Goal: Task Accomplishment & Management: Manage account settings

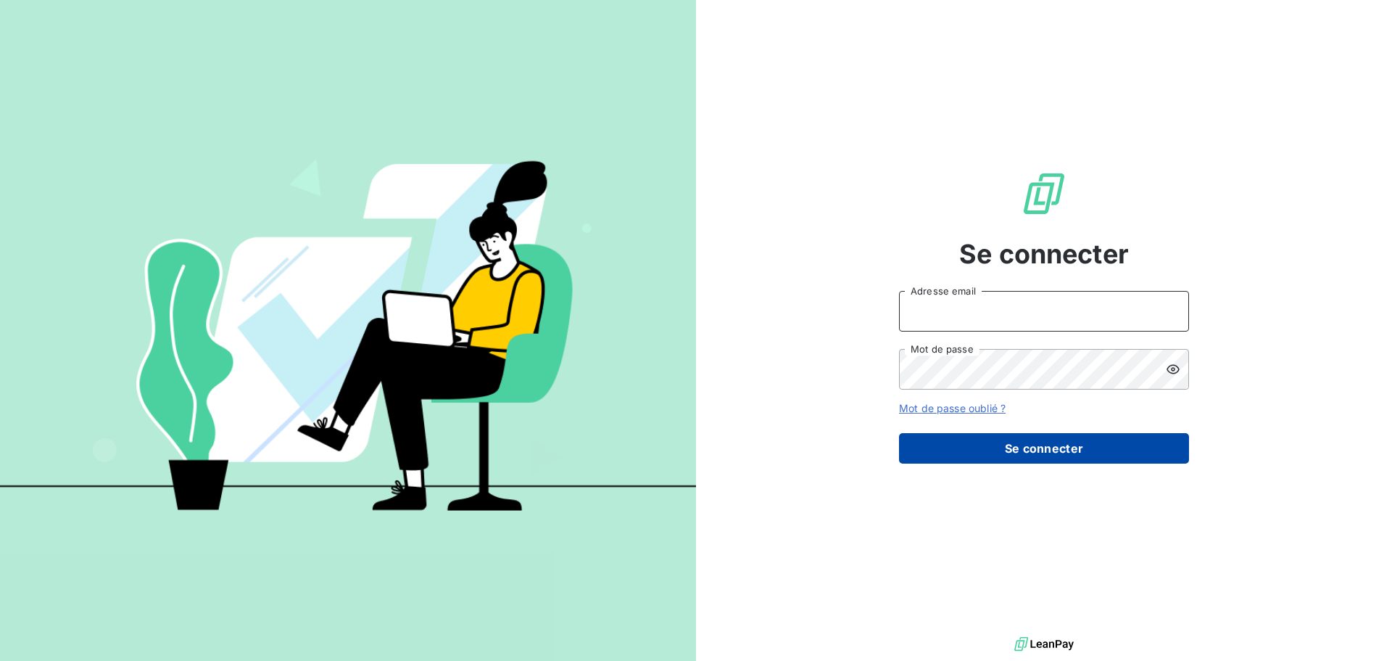
type input "[PERSON_NAME][EMAIL_ADDRESS][DOMAIN_NAME]"
click at [1049, 442] on button "Se connecter" at bounding box center [1044, 448] width 290 height 30
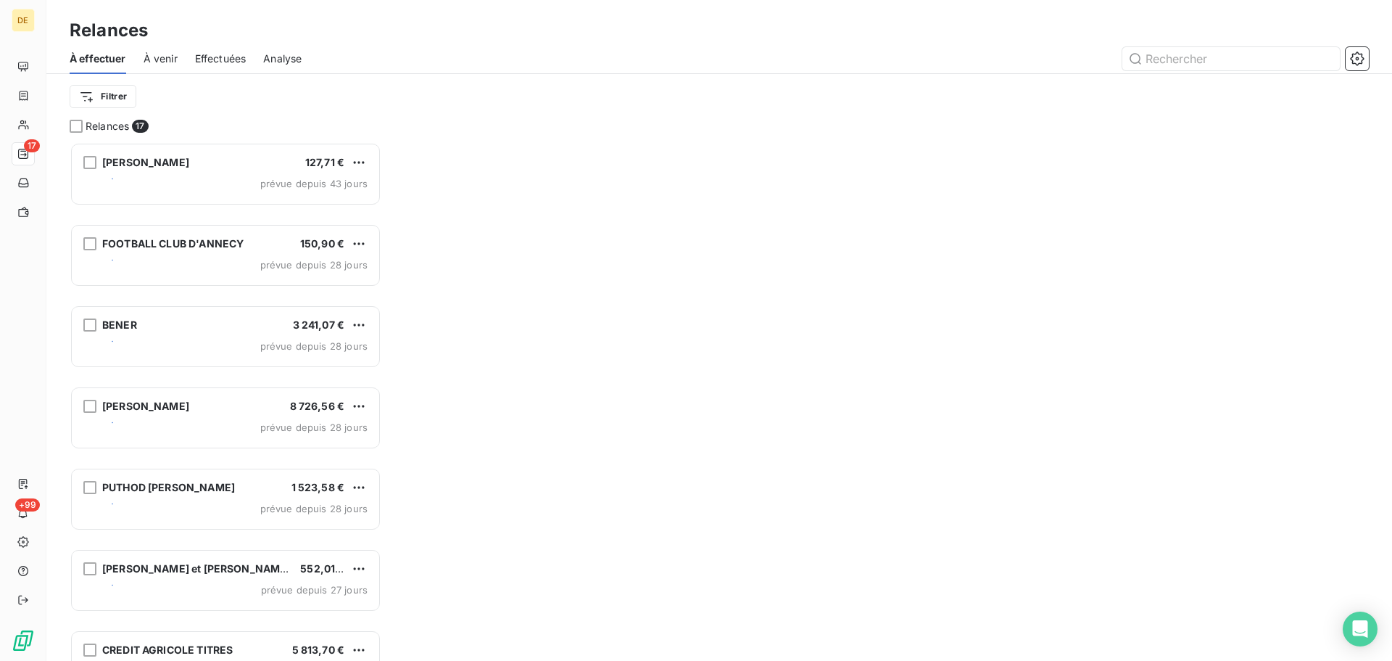
scroll to position [508, 301]
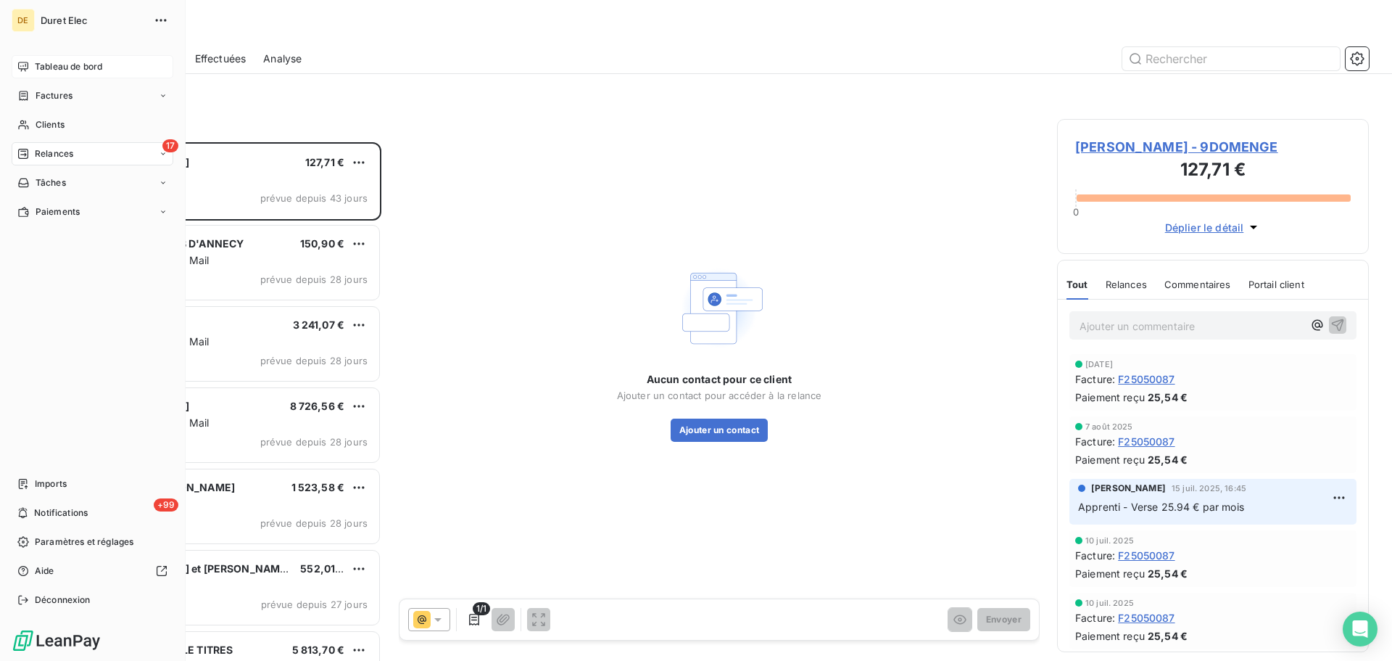
click at [77, 71] on span "Tableau de bord" at bounding box center [68, 66] width 67 height 13
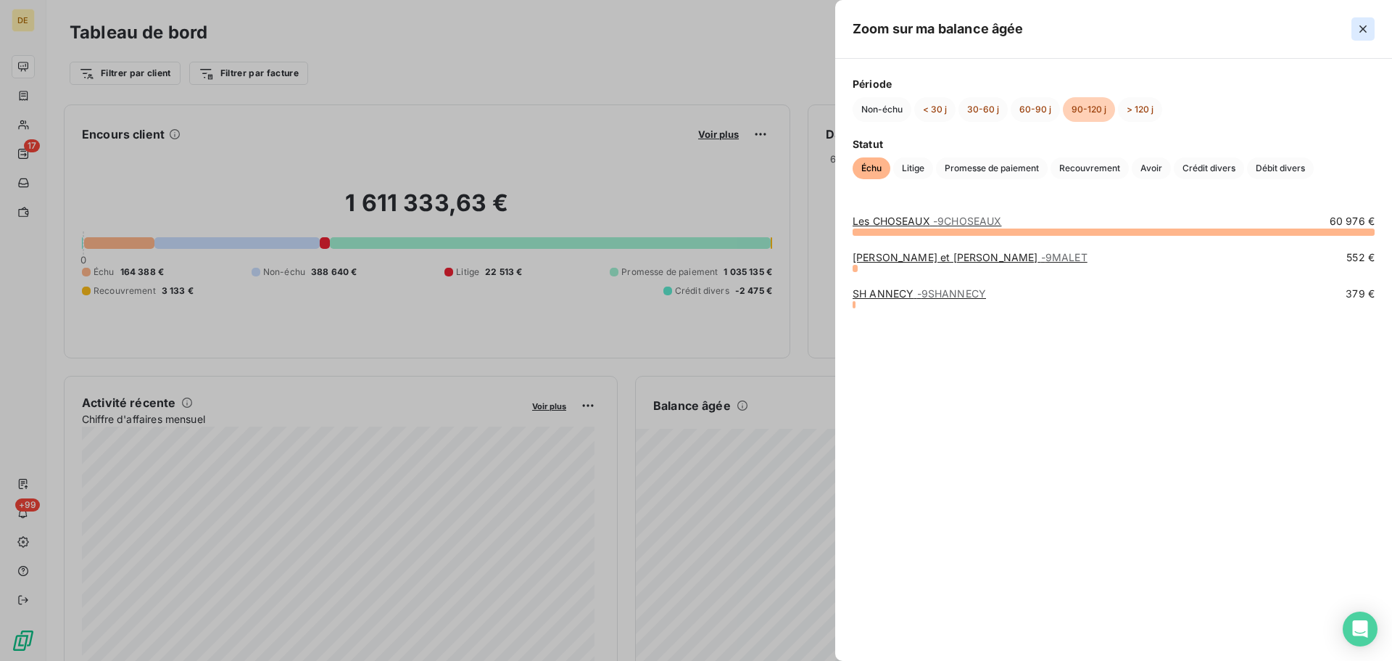
click at [1364, 27] on icon "button" at bounding box center [1363, 29] width 15 height 15
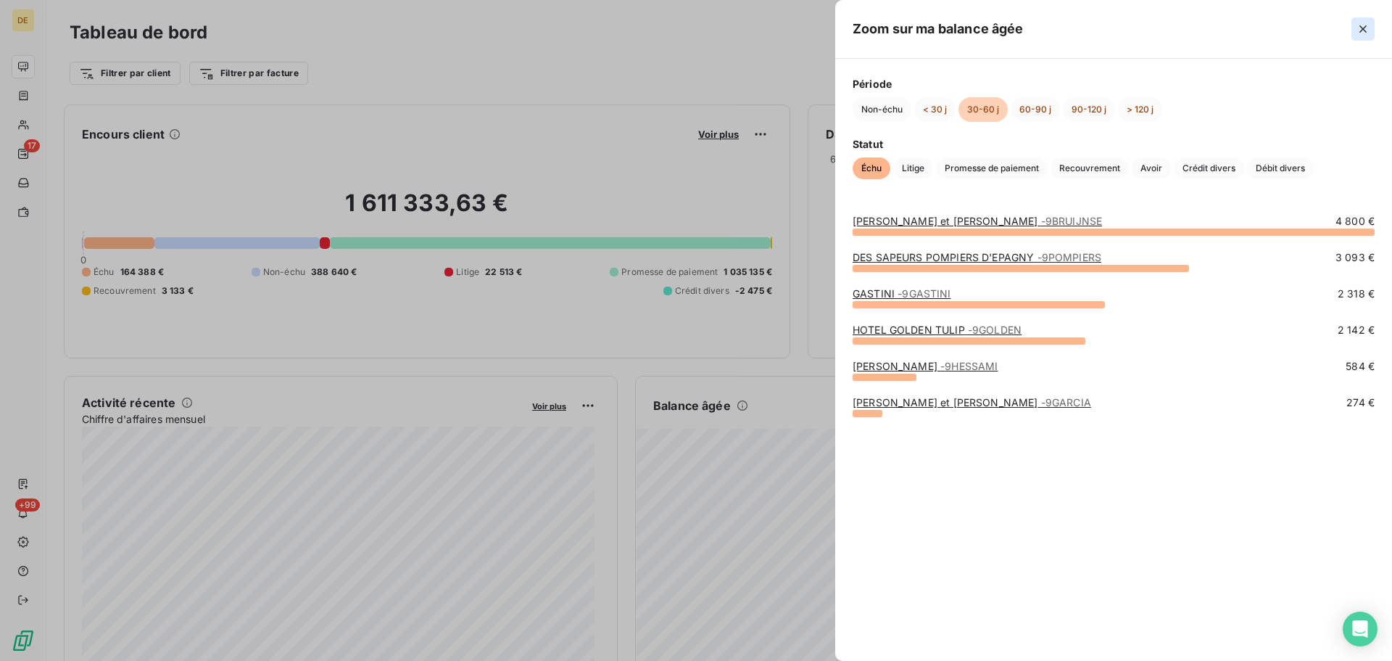
click at [1365, 25] on icon "button" at bounding box center [1363, 29] width 15 height 15
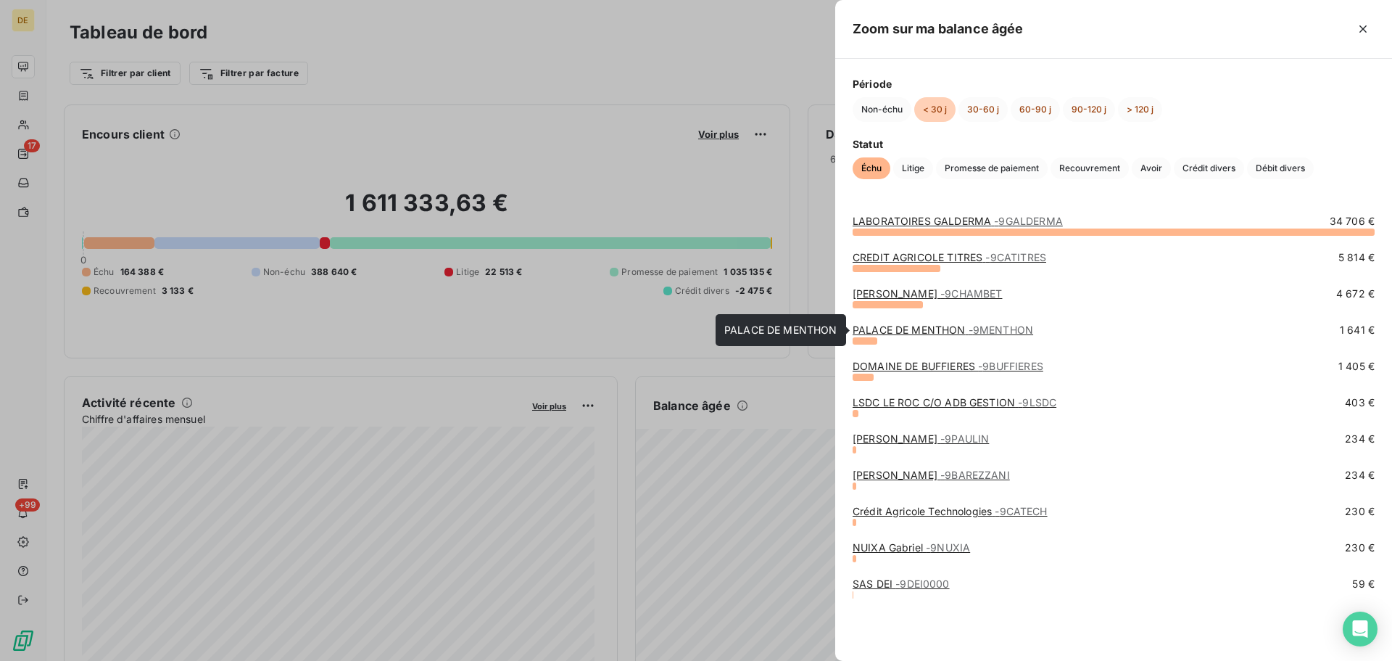
click at [891, 327] on link "PALACE DE MENTHON - 9MENTHON" at bounding box center [943, 329] width 181 height 12
